Goal: Information Seeking & Learning: Learn about a topic

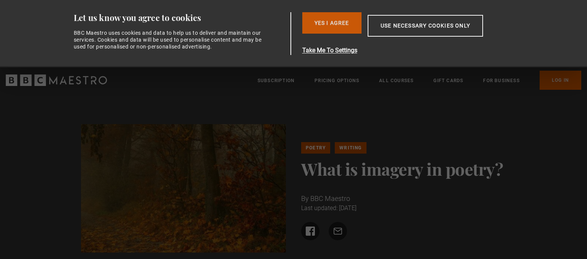
click at [322, 31] on button "Yes I Agree" at bounding box center [331, 22] width 59 height 21
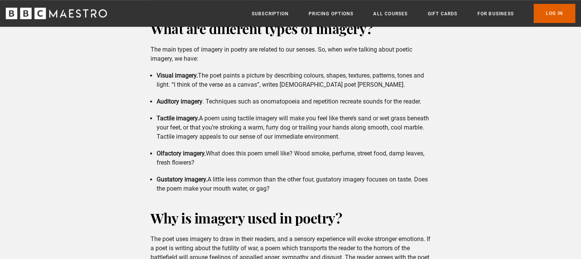
scroll to position [428, 0]
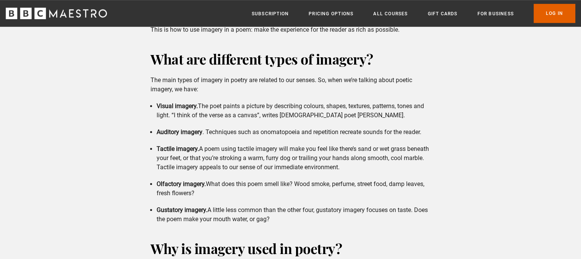
drag, startPoint x: 301, startPoint y: 228, endPoint x: 237, endPoint y: 139, distance: 109.4
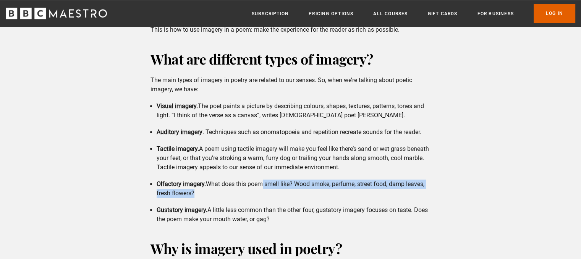
drag, startPoint x: 237, startPoint y: 139, endPoint x: 264, endPoint y: 188, distance: 56.3
click at [264, 188] on li "Olfactory imagery. What does this poem smell like? Wood smoke, perfume, street …" at bounding box center [294, 189] width 274 height 18
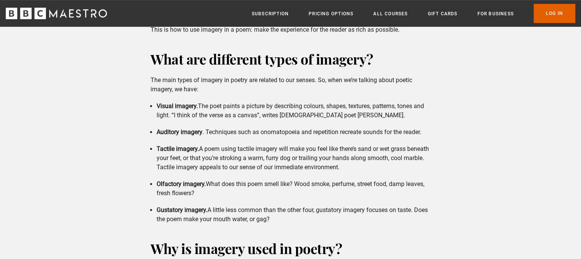
click at [287, 219] on li "Gustatory imagery. A little less common than the other four, gustatory imagery …" at bounding box center [294, 215] width 274 height 18
drag, startPoint x: 287, startPoint y: 219, endPoint x: 137, endPoint y: 76, distance: 207.5
copy div "The main types of imagery in poetry are related to our senses. So, when we’re t…"
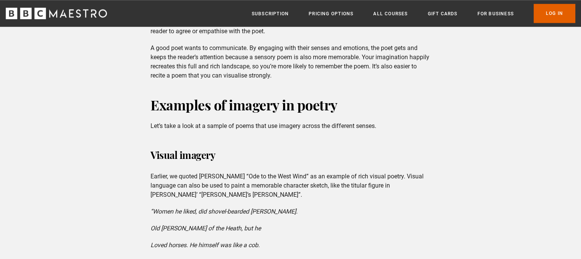
scroll to position [627, 0]
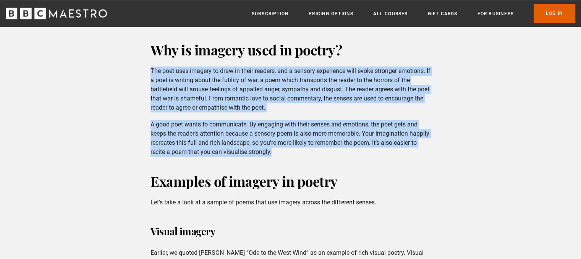
drag, startPoint x: 147, startPoint y: 70, endPoint x: 313, endPoint y: 155, distance: 186.8
copy div "The poet uses imagery to draw in their readers, and a sensory experience will e…"
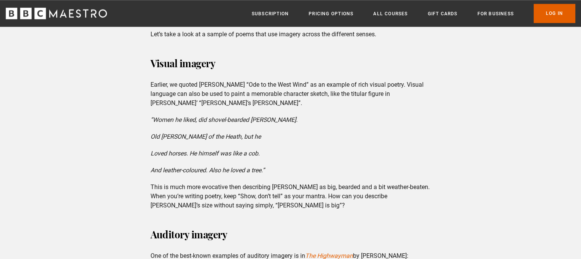
scroll to position [779, 0]
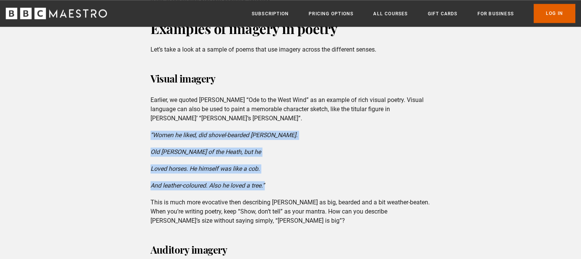
drag, startPoint x: 270, startPoint y: 185, endPoint x: 140, endPoint y: 130, distance: 141.1
copy div "“Women he liked, did shovel-bearded [PERSON_NAME]. Old [PERSON_NAME] of the Hea…"
click at [323, 202] on p "This is much more evocative then describing [PERSON_NAME] as big, bearded and a…" at bounding box center [291, 212] width 280 height 28
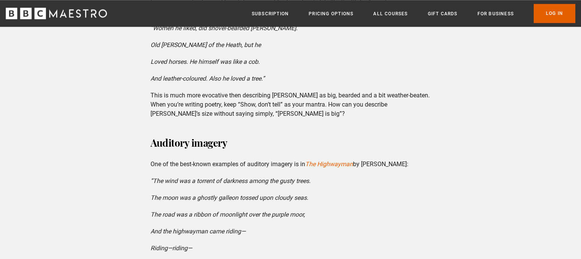
scroll to position [902, 0]
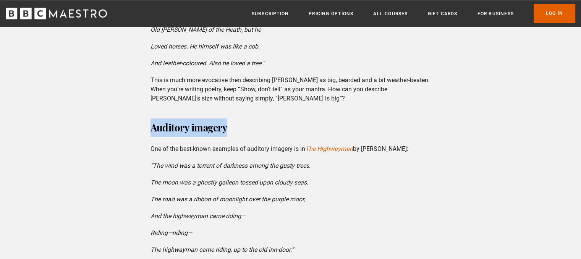
drag, startPoint x: 251, startPoint y: 127, endPoint x: 143, endPoint y: 123, distance: 109.0
copy h3 "Auditory imagery"
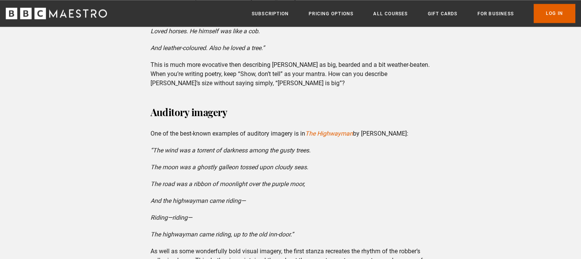
scroll to position [963, 0]
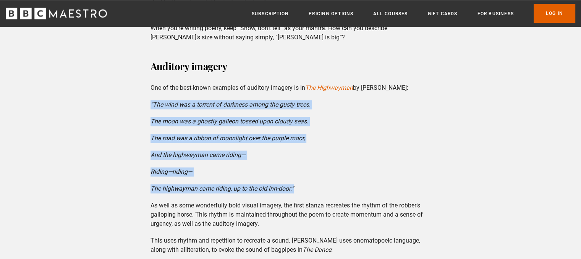
drag, startPoint x: 304, startPoint y: 191, endPoint x: 144, endPoint y: 104, distance: 182.3
copy div "“The wind was a torrent of darkness among the gusty trees. The moon was a ghost…"
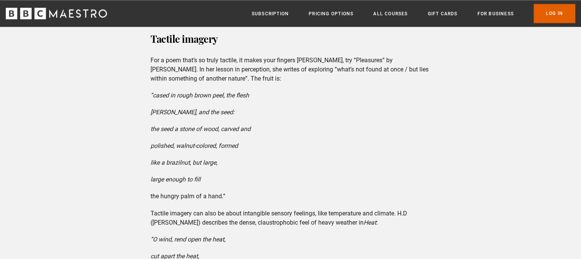
scroll to position [1284, 0]
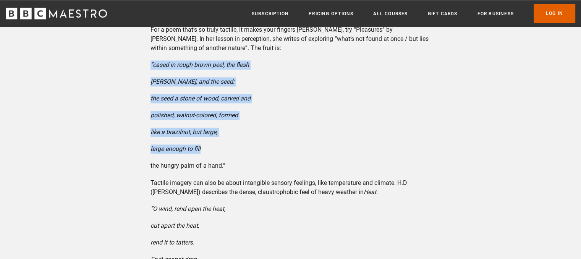
drag, startPoint x: 205, startPoint y: 152, endPoint x: 150, endPoint y: 55, distance: 110.9
click at [150, 55] on div "Why is imagery used in poetry? The poet uses imagery to draw in their readers, …" at bounding box center [290, 236] width 292 height 1707
copy div "“cased in rough brown peel, the flesh [PERSON_NAME], and the seed: the seed a s…"
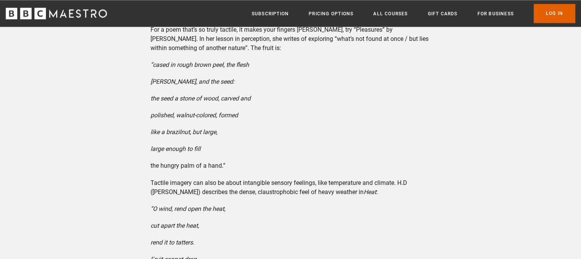
click at [273, 177] on div "Why is imagery used in poetry? The poet uses imagery to draw in their readers, …" at bounding box center [290, 236] width 292 height 1707
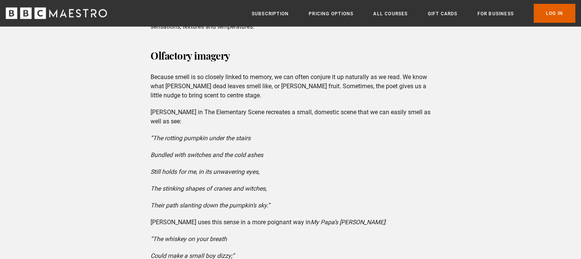
scroll to position [1727, 0]
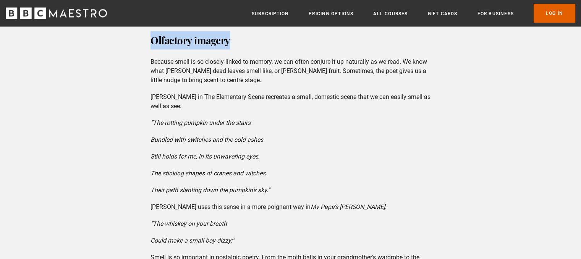
drag, startPoint x: 249, startPoint y: 42, endPoint x: 128, endPoint y: 42, distance: 121.1
copy h3 "Olfactory imagery"
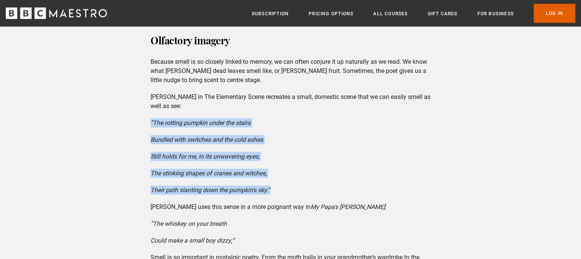
drag, startPoint x: 139, startPoint y: 123, endPoint x: 278, endPoint y: 186, distance: 152.7
copy div "“The rotting pumpkin under the stairs Bundled with switches and the cold ashes …"
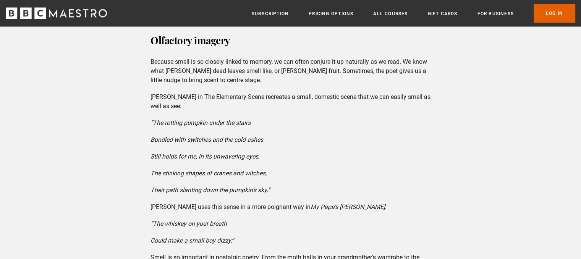
click at [254, 65] on p "Because smell is so closely linked to memory, we can often conjure it up natura…" at bounding box center [291, 71] width 280 height 28
